Goal: Task Accomplishment & Management: Complete application form

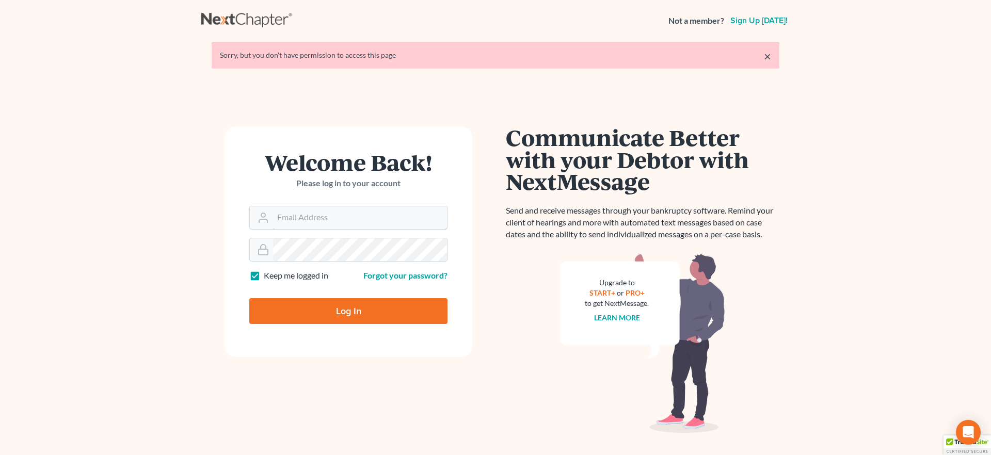
type input "[EMAIL_ADDRESS][DOMAIN_NAME]"
click at [344, 310] on input "Log In" at bounding box center [348, 311] width 198 height 26
type input "Thinking..."
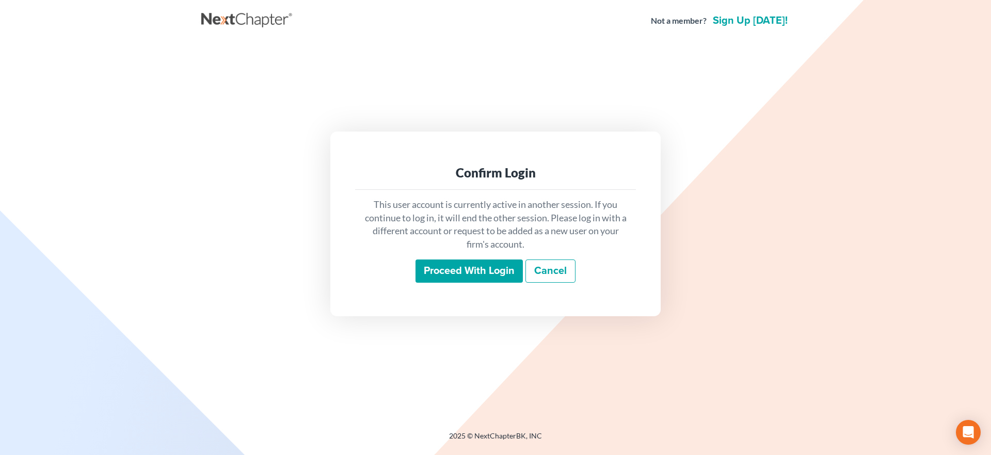
click at [437, 280] on input "Proceed with login" at bounding box center [469, 272] width 107 height 24
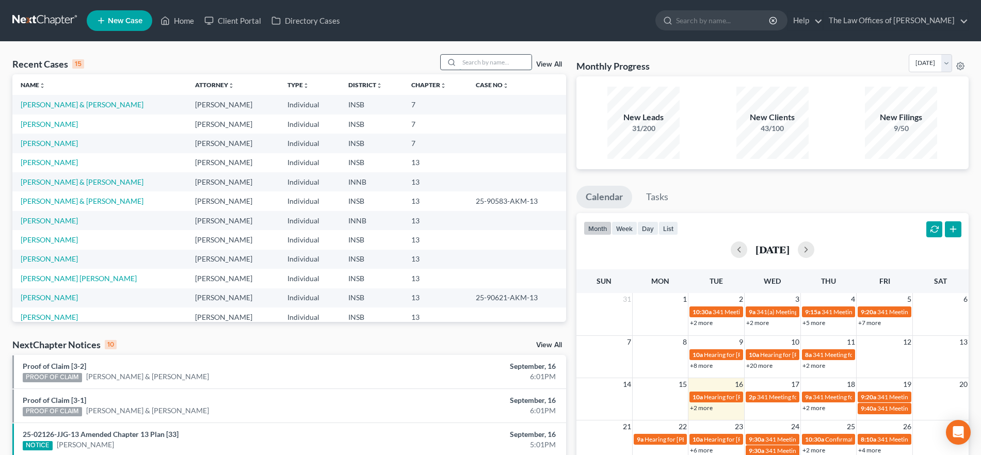
click at [479, 57] on input "search" at bounding box center [496, 62] width 72 height 15
type input "reaso"
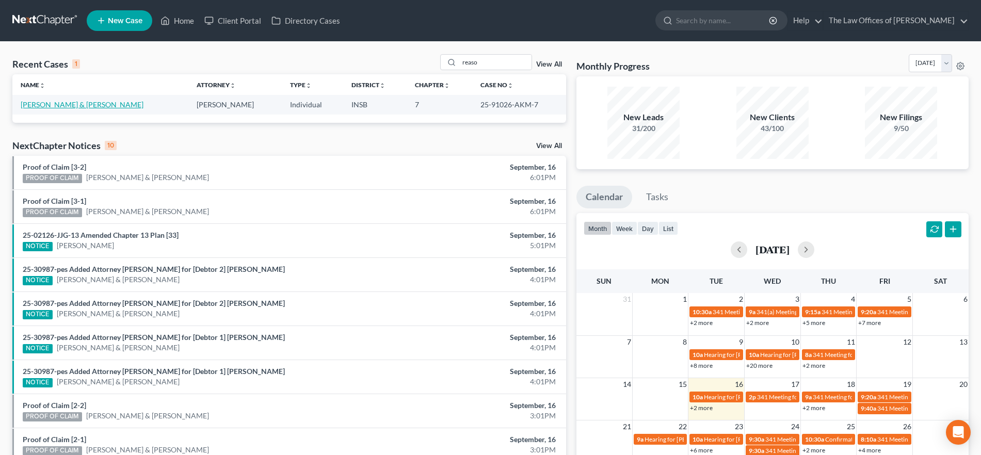
click at [58, 107] on link "[PERSON_NAME] & [PERSON_NAME]" at bounding box center [82, 104] width 123 height 9
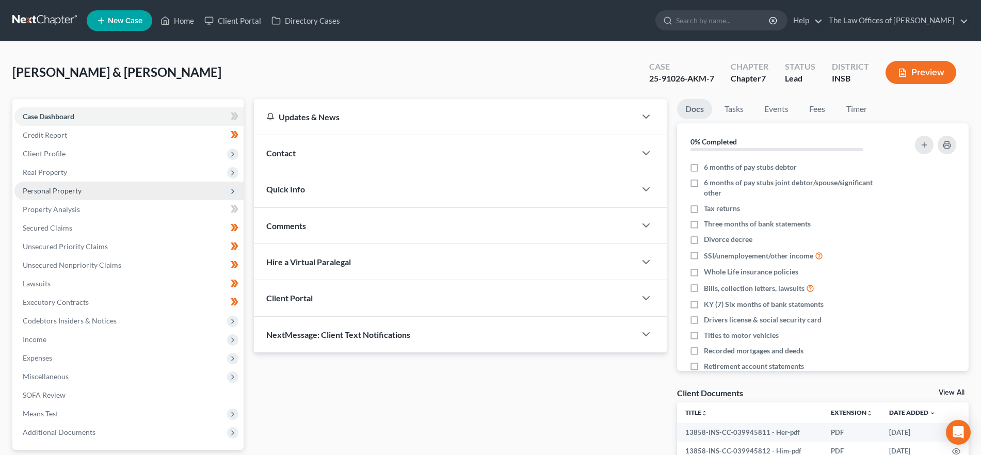
click at [69, 189] on span "Personal Property" at bounding box center [52, 190] width 59 height 9
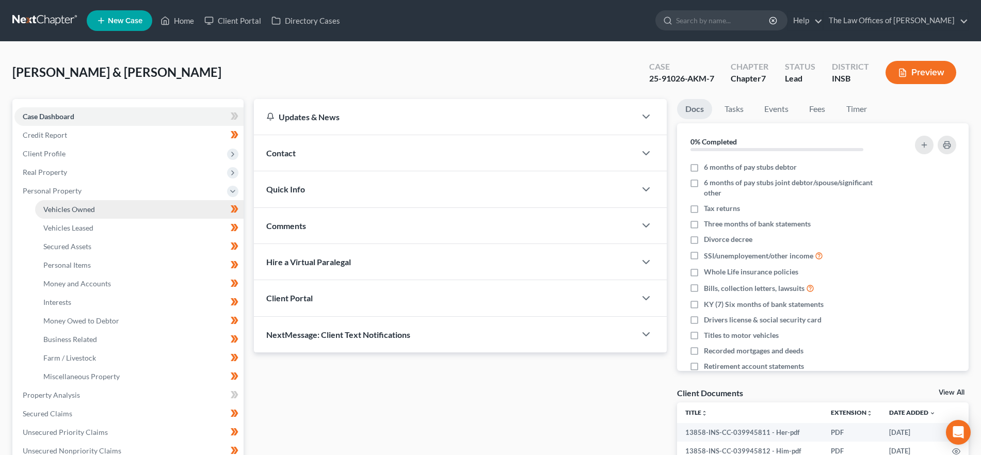
click at [120, 209] on link "Vehicles Owned" at bounding box center [139, 209] width 209 height 19
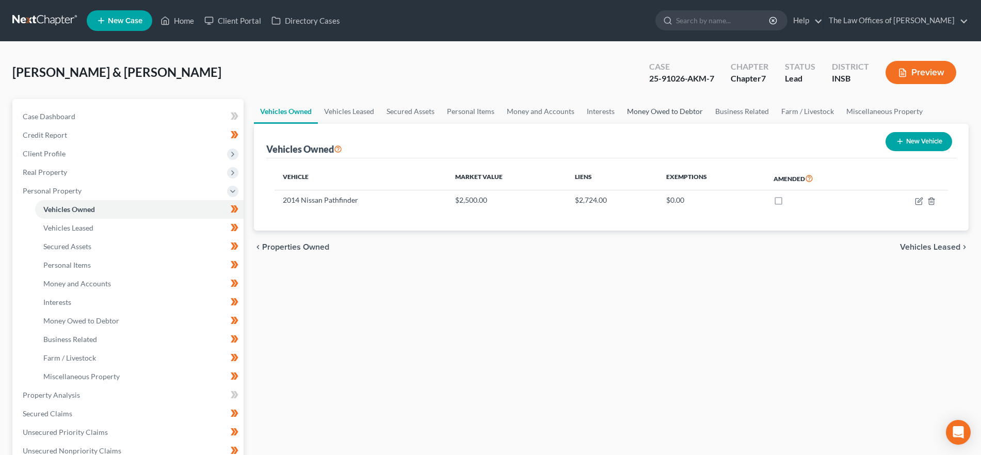
click at [638, 111] on link "Money Owed to Debtor" at bounding box center [665, 111] width 88 height 25
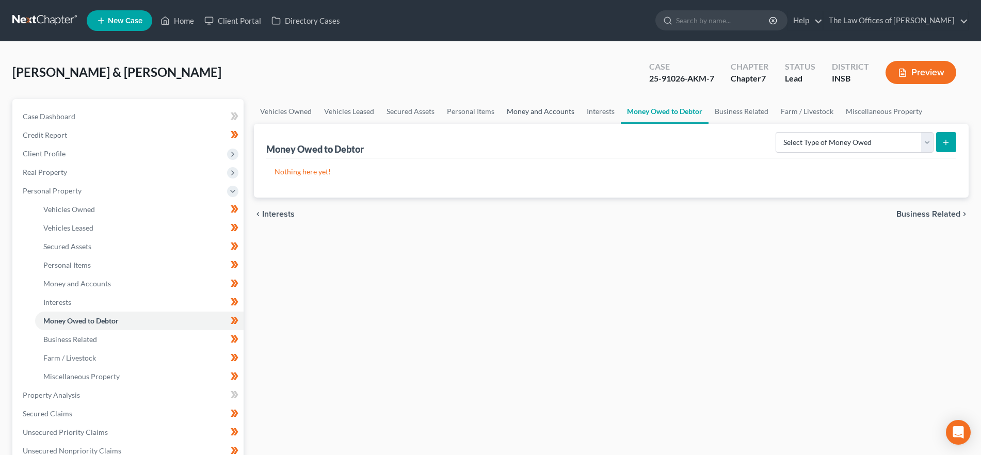
click at [542, 113] on link "Money and Accounts" at bounding box center [541, 111] width 80 height 25
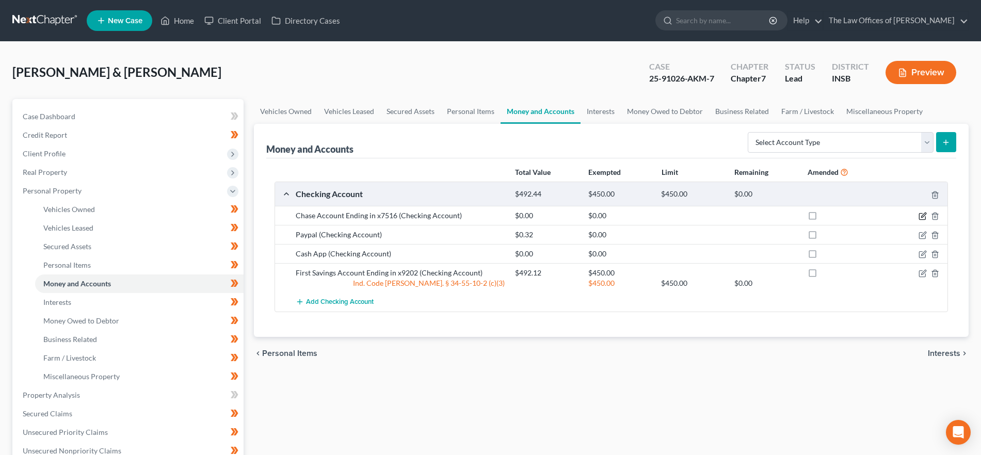
click at [920, 216] on icon "button" at bounding box center [923, 217] width 6 height 6
select select "15"
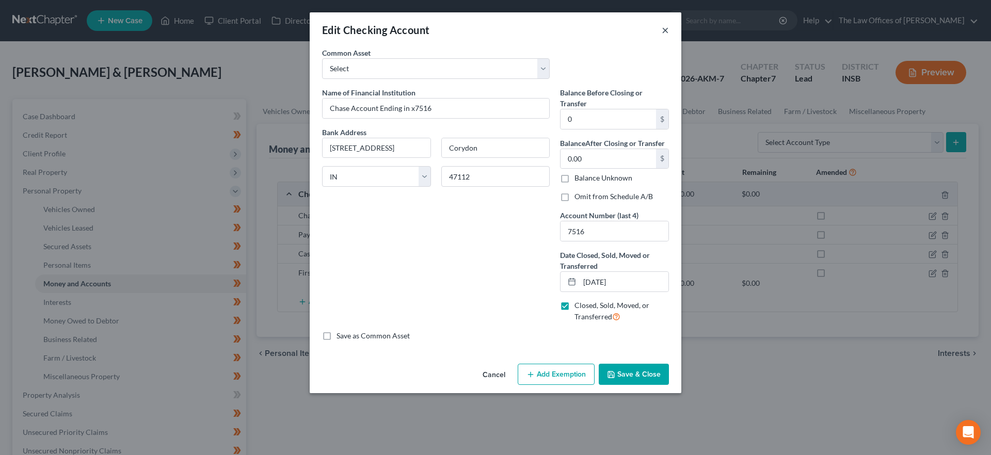
click at [665, 30] on button "×" at bounding box center [665, 30] width 7 height 12
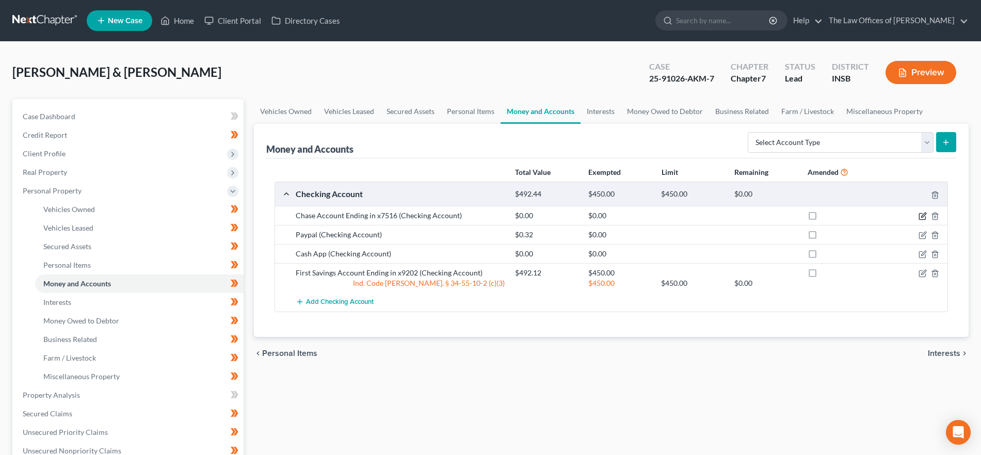
click at [922, 217] on icon "button" at bounding box center [924, 215] width 5 height 5
select select "15"
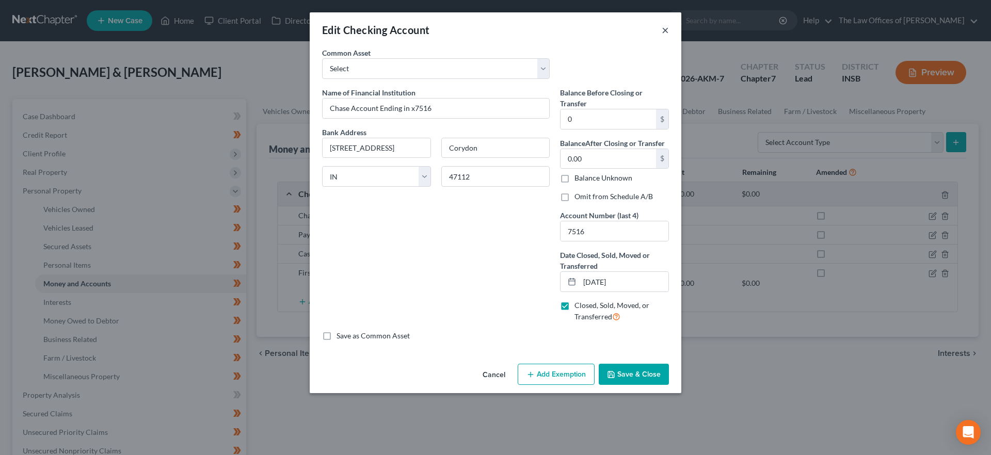
drag, startPoint x: 666, startPoint y: 25, endPoint x: 645, endPoint y: 22, distance: 21.4
click at [665, 25] on button "×" at bounding box center [665, 30] width 7 height 12
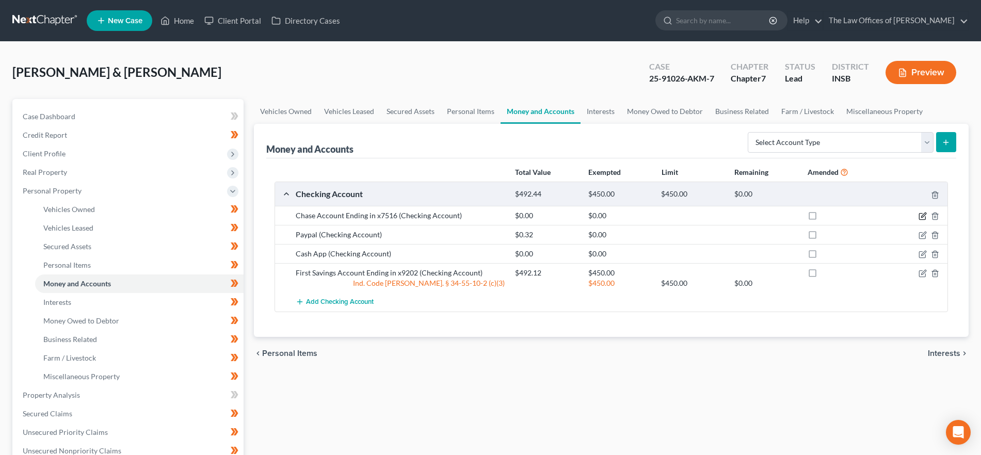
click at [921, 214] on icon "button" at bounding box center [923, 217] width 6 height 6
select select "15"
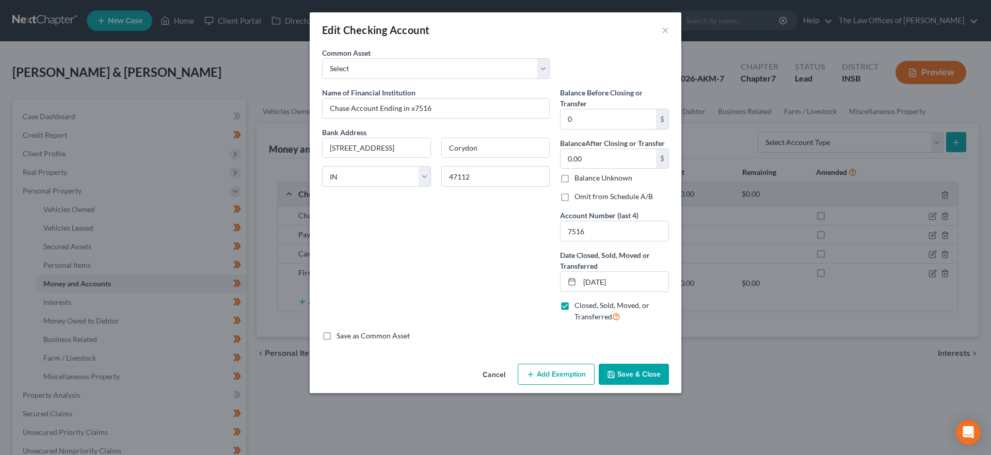
drag, startPoint x: 502, startPoint y: 376, endPoint x: 589, endPoint y: 375, distance: 86.7
click at [502, 376] on button "Cancel" at bounding box center [493, 375] width 39 height 21
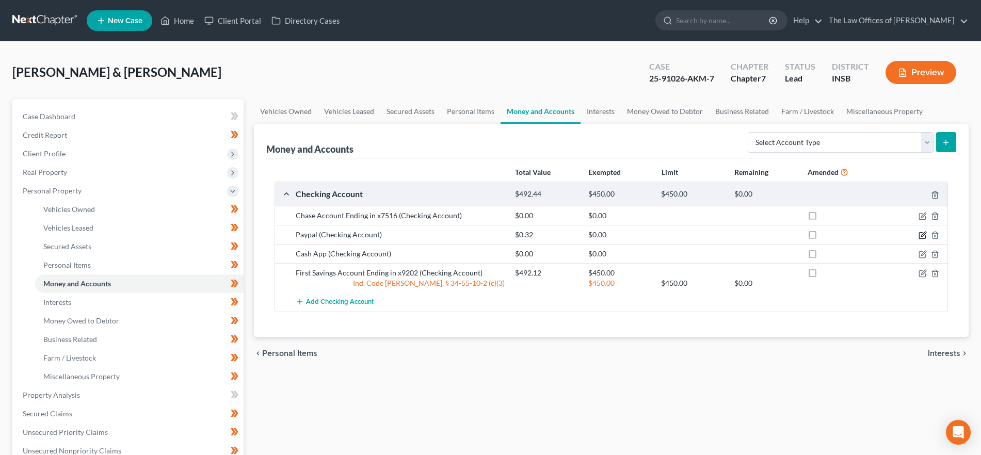
click at [922, 234] on icon "button" at bounding box center [923, 235] width 8 height 8
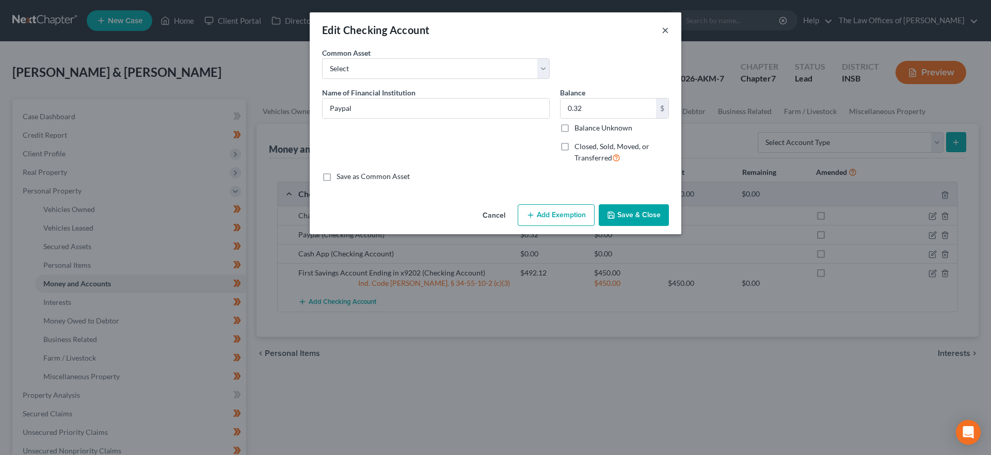
click at [664, 31] on button "×" at bounding box center [665, 30] width 7 height 12
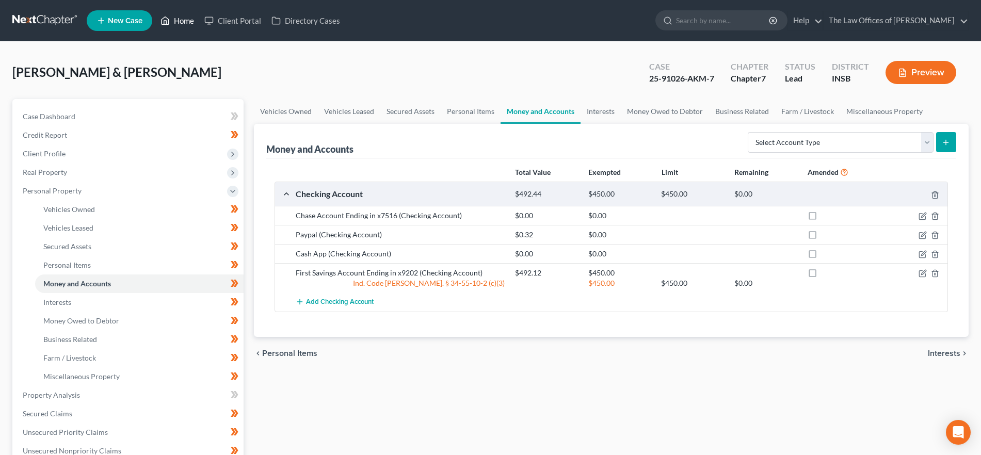
drag, startPoint x: 169, startPoint y: 18, endPoint x: 228, endPoint y: 2, distance: 61.1
click at [169, 18] on icon at bounding box center [165, 20] width 9 height 12
